Goal: Transaction & Acquisition: Purchase product/service

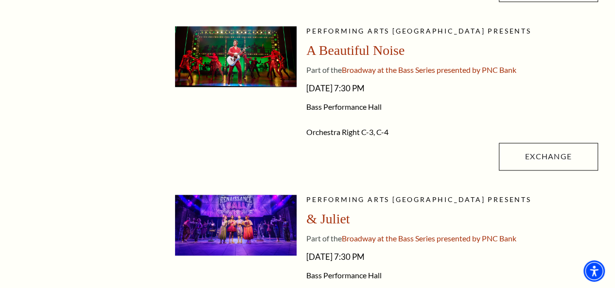
scroll to position [437, 0]
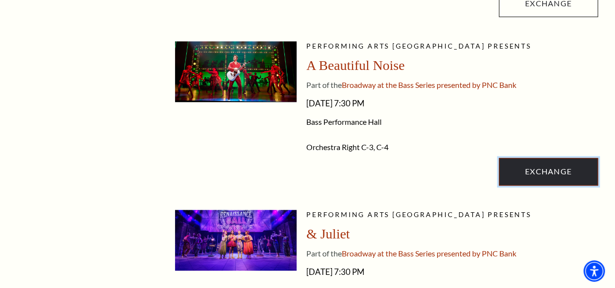
click at [530, 169] on link "Exchange" at bounding box center [547, 171] width 99 height 27
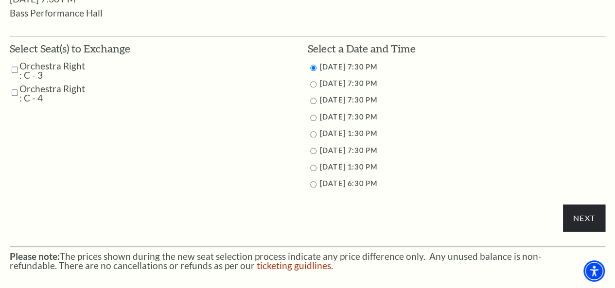
scroll to position [486, 0]
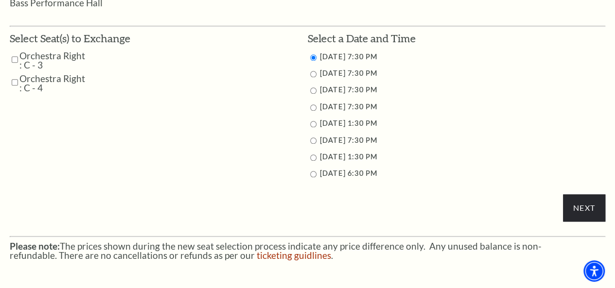
click at [17, 61] on input "Orchestra Right : C - 3" at bounding box center [15, 59] width 6 height 17
checkbox input "true"
click at [12, 86] on input "Orchestra Right : C - 4" at bounding box center [15, 82] width 6 height 17
checkbox input "true"
click at [311, 127] on input "11/1/2025 1:30 PM" at bounding box center [313, 124] width 6 height 6
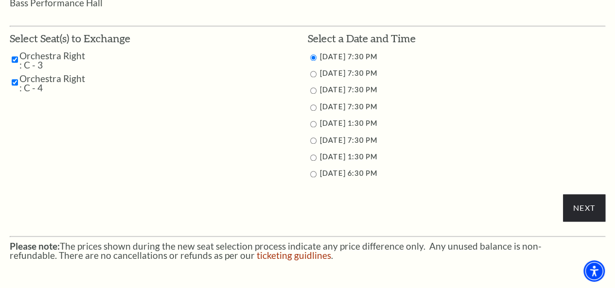
radio input "true"
click at [580, 212] on input "Next" at bounding box center [584, 207] width 42 height 27
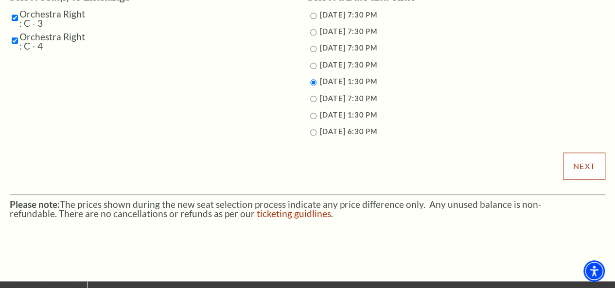
scroll to position [583, 0]
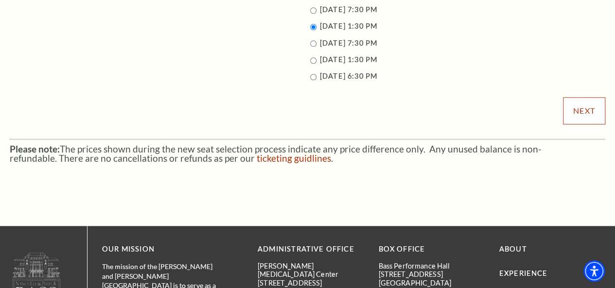
click at [591, 115] on input "Next" at bounding box center [584, 110] width 42 height 27
click at [582, 104] on input "Next" at bounding box center [584, 110] width 42 height 27
click at [583, 105] on input "Next" at bounding box center [584, 110] width 42 height 27
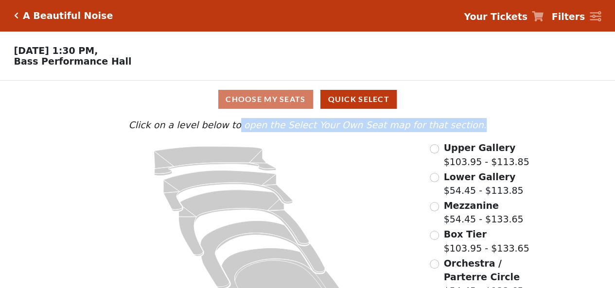
click at [590, 115] on div "Choose My Seats Quick Select Current Level Click on a level below to open the S…" at bounding box center [307, 205] width 615 height 248
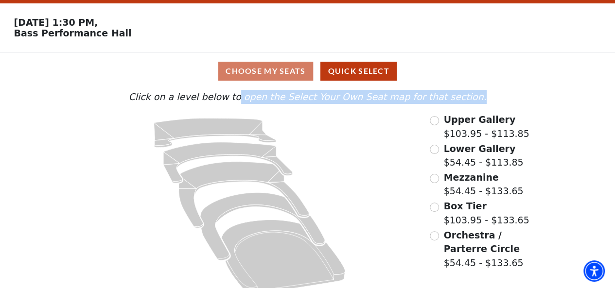
scroll to position [43, 0]
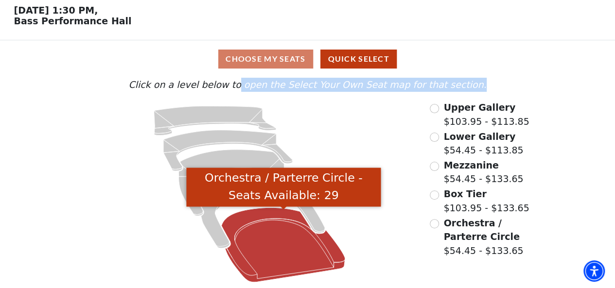
click at [267, 237] on icon "Orchestra / Parterre Circle - Seats Available: 29" at bounding box center [284, 245] width 124 height 75
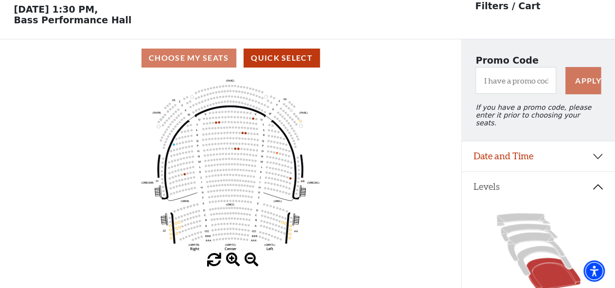
scroll to position [45, 0]
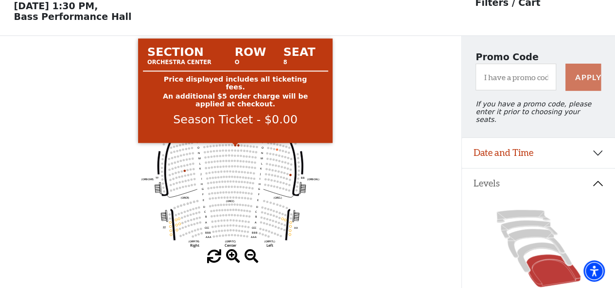
click at [236, 147] on circle at bounding box center [235, 145] width 2 height 2
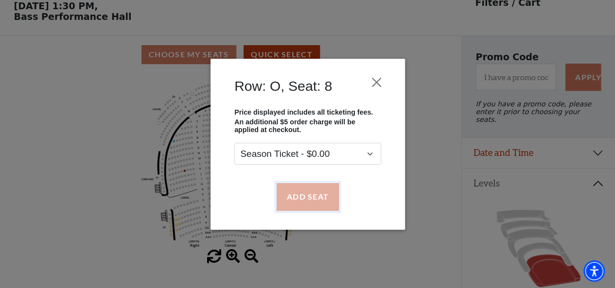
click at [310, 201] on button "Add Seat" at bounding box center [307, 196] width 62 height 27
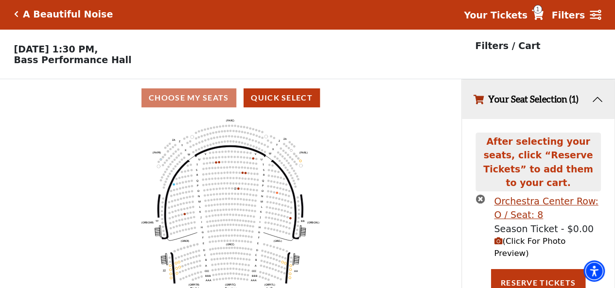
scroll to position [0, 0]
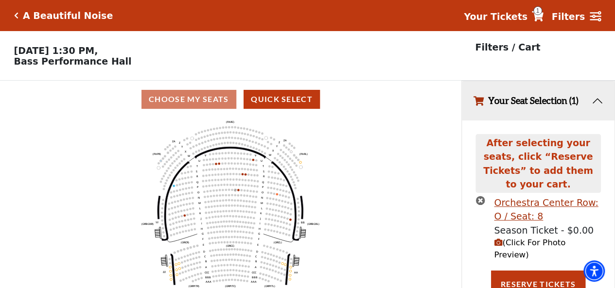
click at [511, 238] on span "(Click For Photo Preview)" at bounding box center [529, 248] width 71 height 21
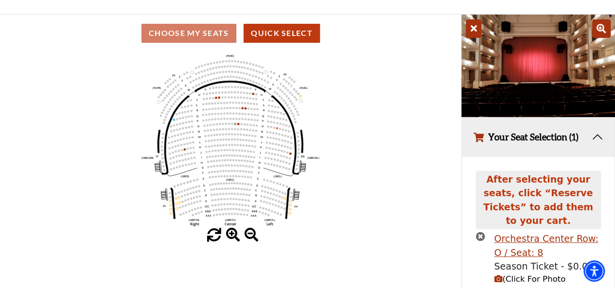
scroll to position [112, 0]
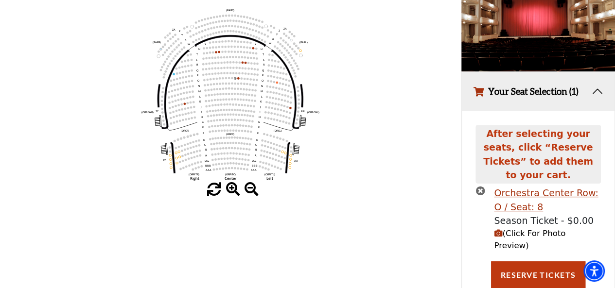
click at [474, 186] on div "Orchestra Center Row: O / Seat: 8 Season Ticket - $0.00 (Click For Photo Previe…" at bounding box center [537, 223] width 139 height 75
click at [477, 186] on icon "times-circle" at bounding box center [479, 190] width 9 height 9
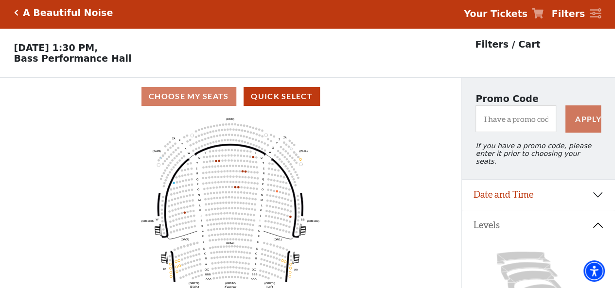
scroll to position [0, 0]
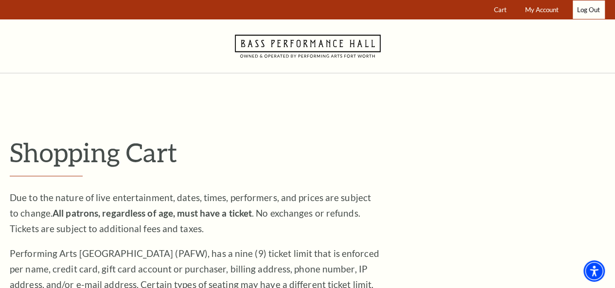
click at [581, 4] on link "Log Out" at bounding box center [588, 9] width 32 height 19
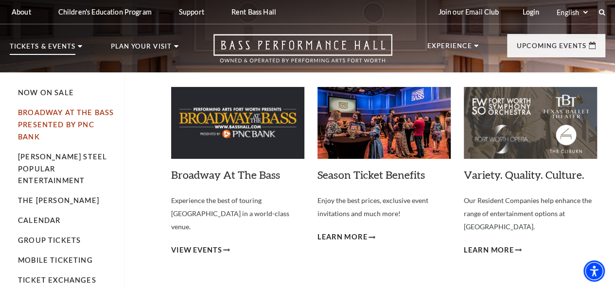
click at [44, 128] on link "Broadway At The Bass presented by PNC Bank" at bounding box center [66, 124] width 96 height 33
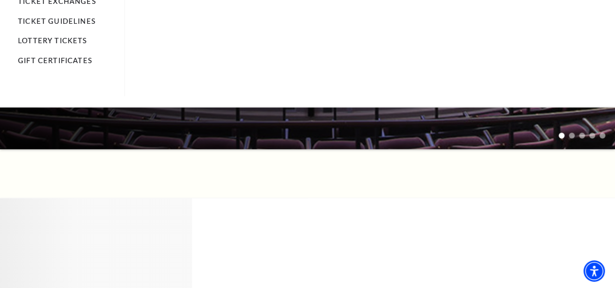
scroll to position [291, 0]
